Goal: Navigation & Orientation: Find specific page/section

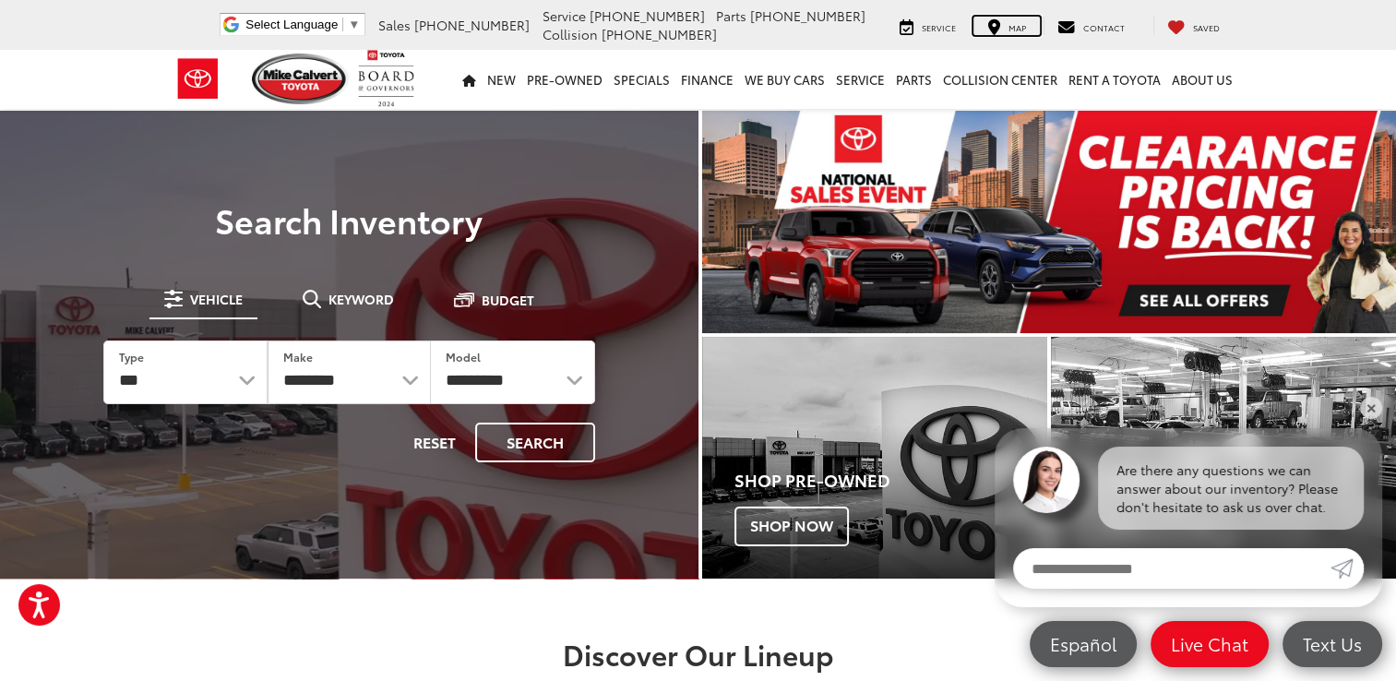
click at [1007, 23] on div "Map" at bounding box center [1006, 26] width 66 height 18
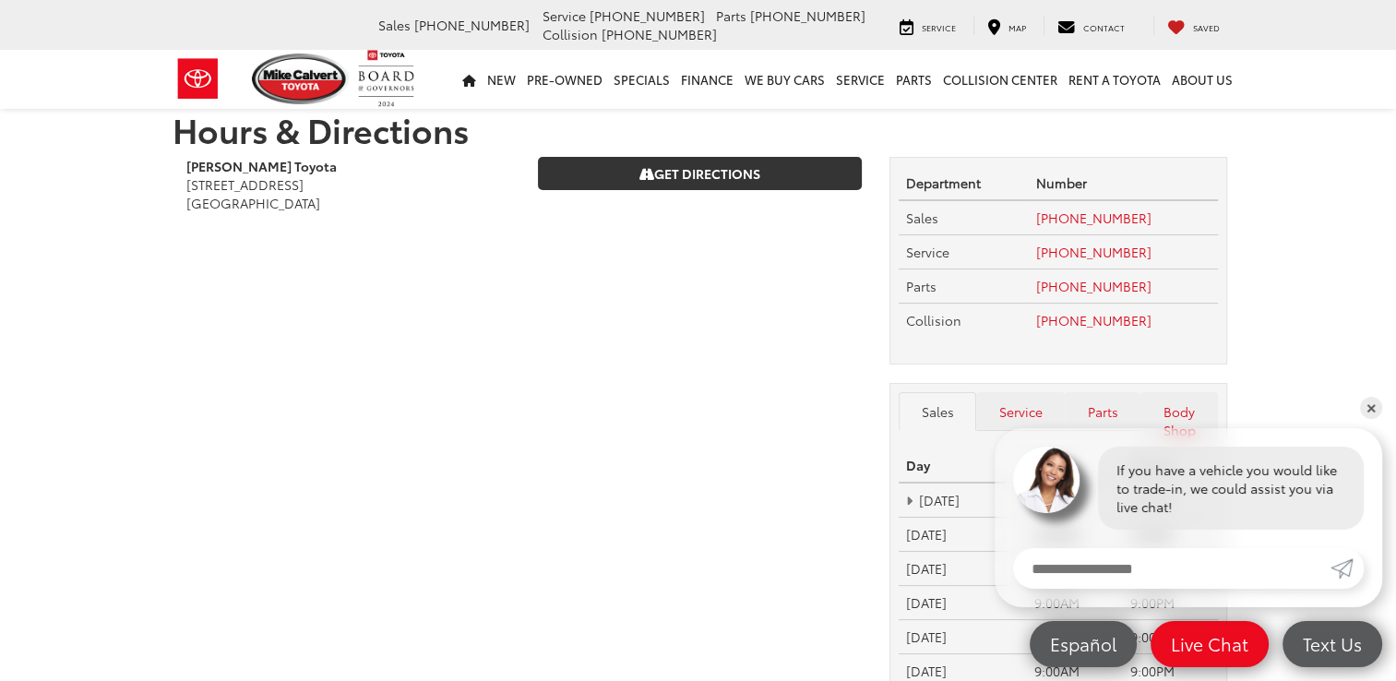
click at [1343, 329] on section "Hours & Directions [PERSON_NAME] Toyota [STREET_ADDRESS] [GEOGRAPHIC_DATA] Get …" at bounding box center [698, 436] width 1396 height 689
